Goal: Information Seeking & Learning: Learn about a topic

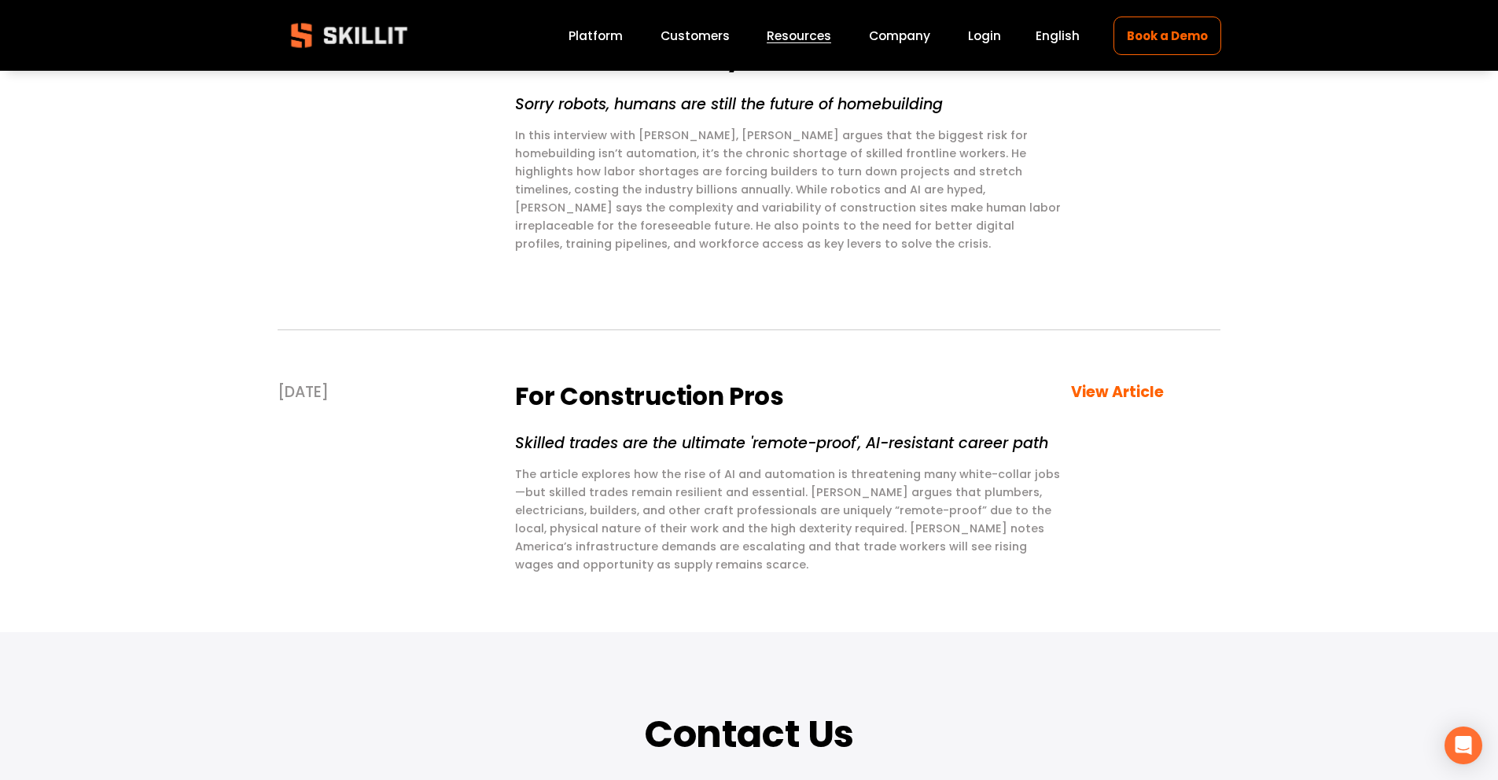
scroll to position [1535, 0]
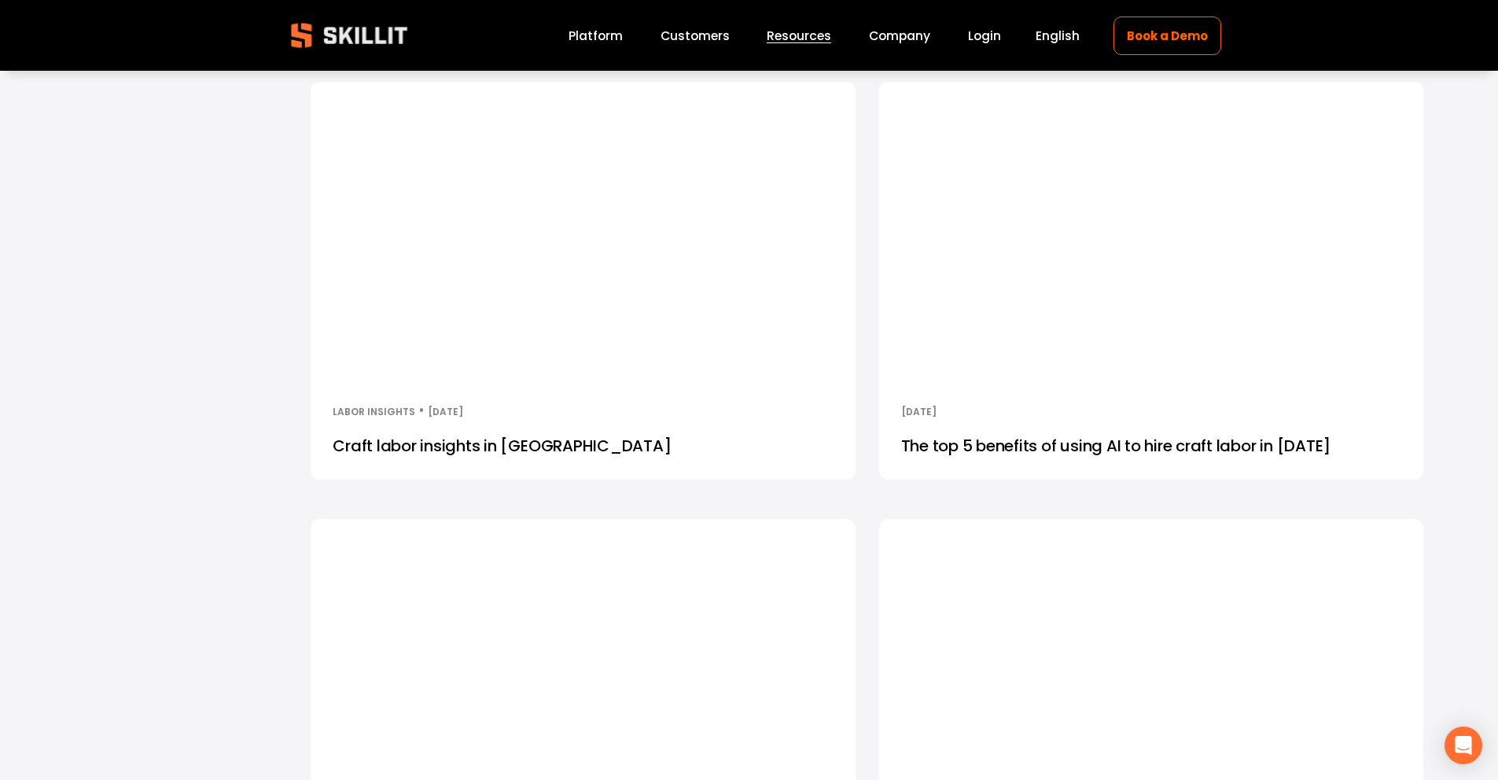
scroll to position [4089, 0]
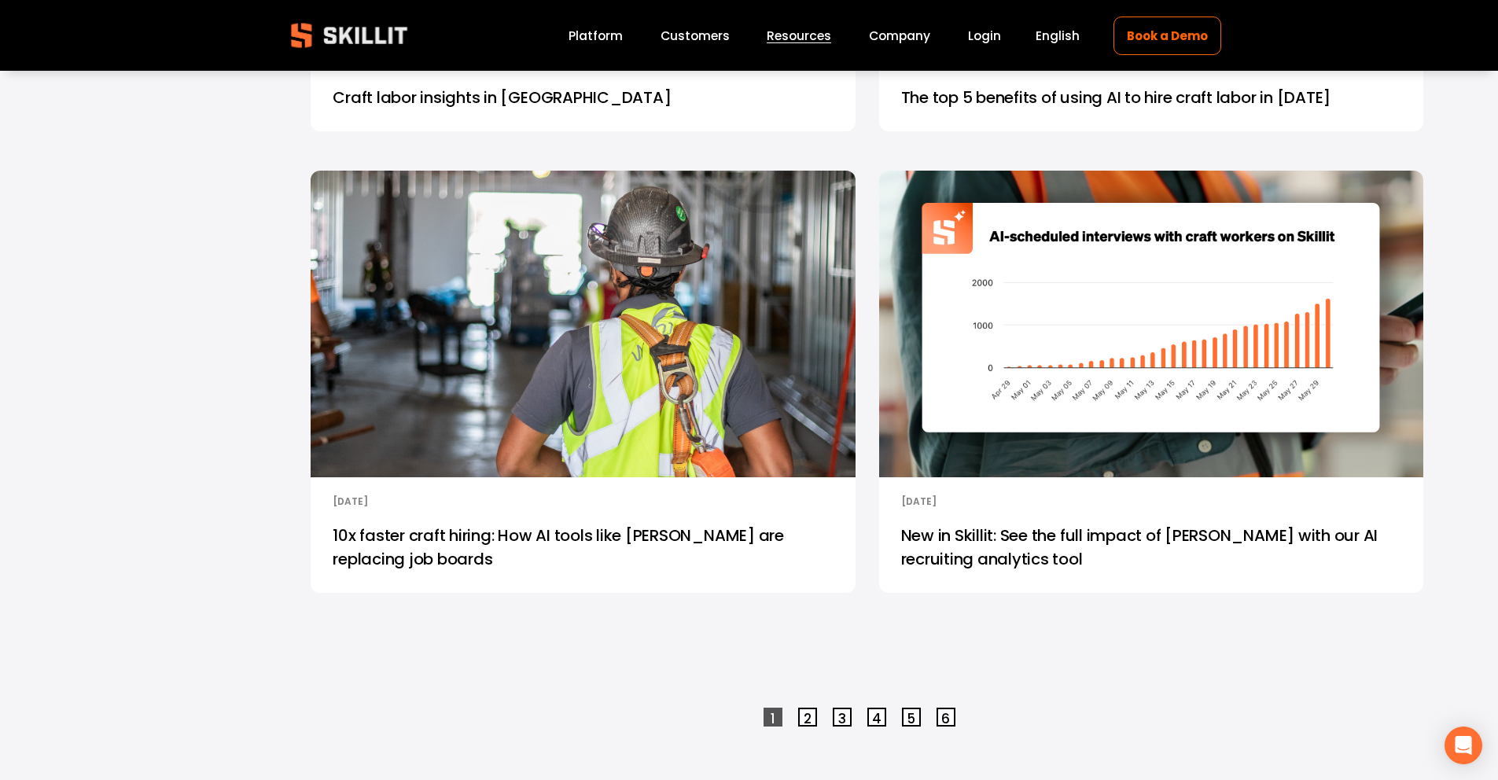
click at [602, 358] on img at bounding box center [583, 323] width 550 height 309
